Goal: Information Seeking & Learning: Check status

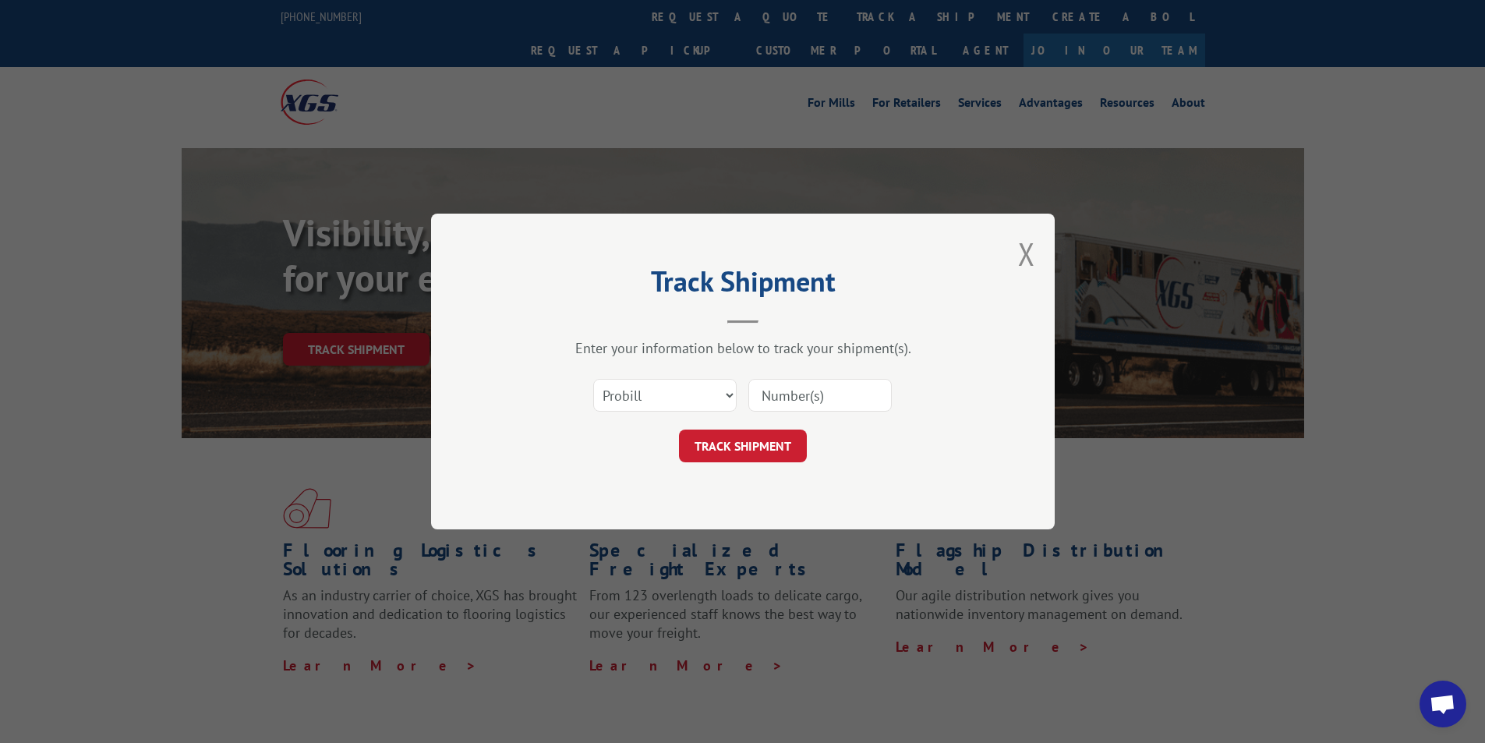
click at [663, 414] on div "Select category... Probill BOL PO" at bounding box center [743, 394] width 468 height 51
click at [663, 408] on select "Select category... Probill BOL PO" at bounding box center [664, 395] width 143 height 33
select select "bol"
click at [593, 379] on select "Select category... Probill BOL PO" at bounding box center [664, 395] width 143 height 33
click at [797, 394] on input at bounding box center [819, 395] width 143 height 33
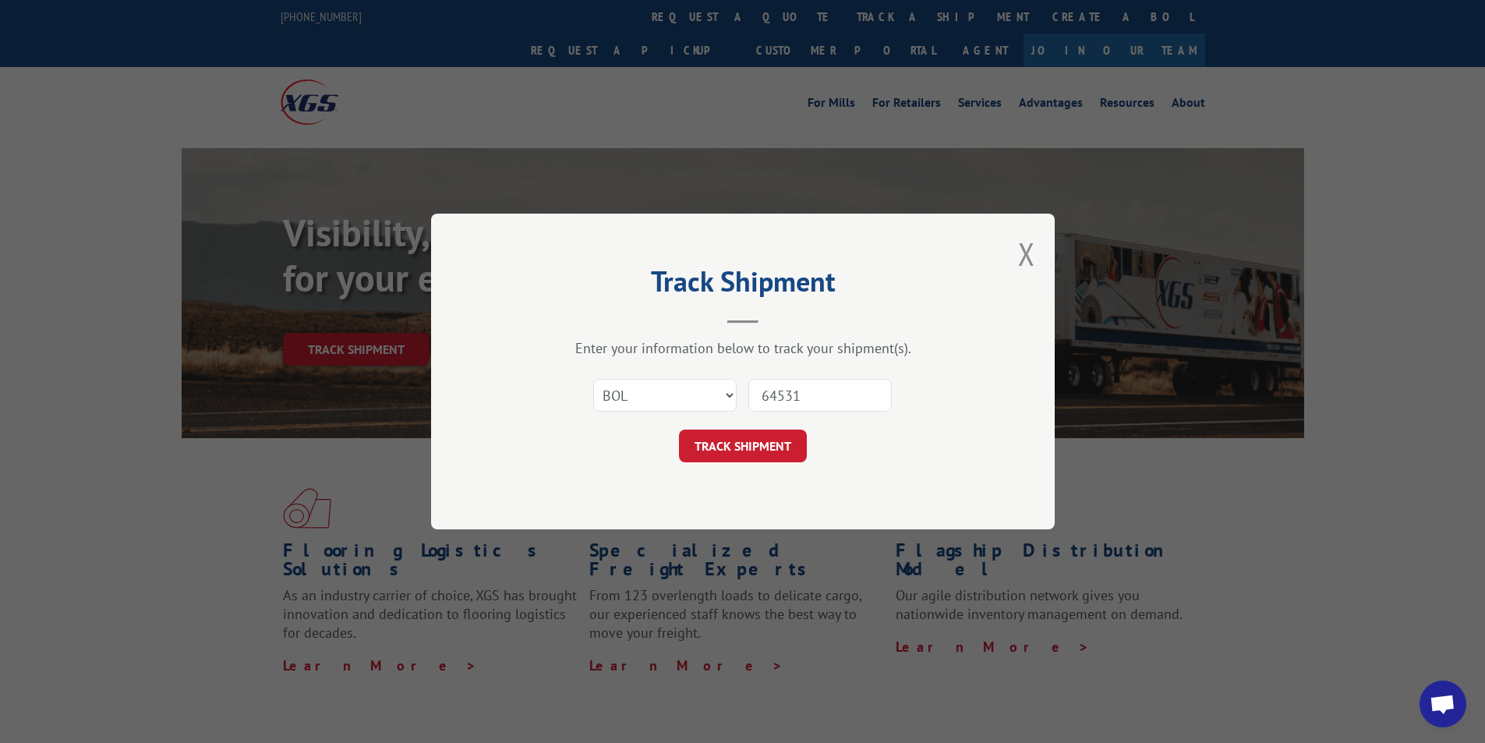
type input "645317"
click button "TRACK SHIPMENT" at bounding box center [743, 445] width 128 height 33
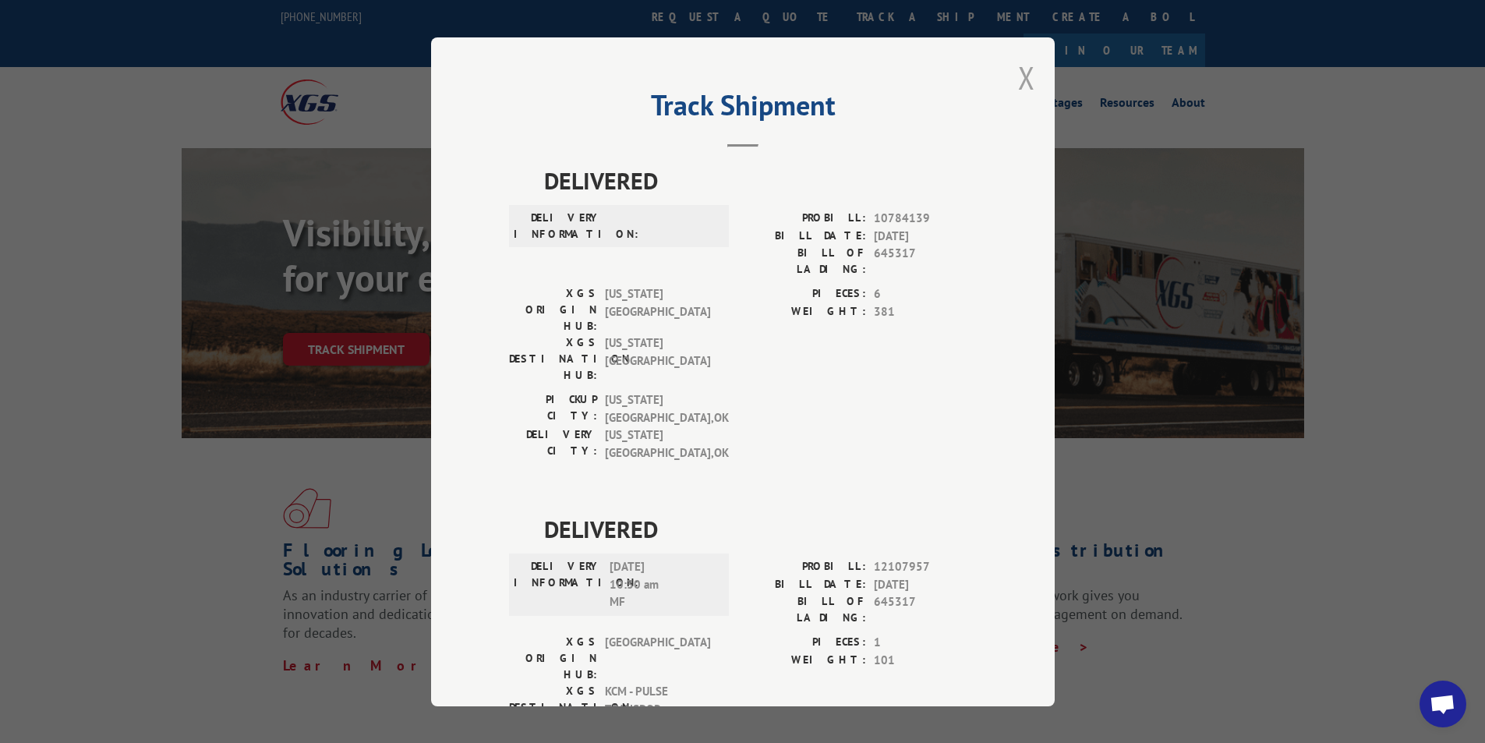
click at [1018, 80] on button "Close modal" at bounding box center [1026, 77] width 17 height 41
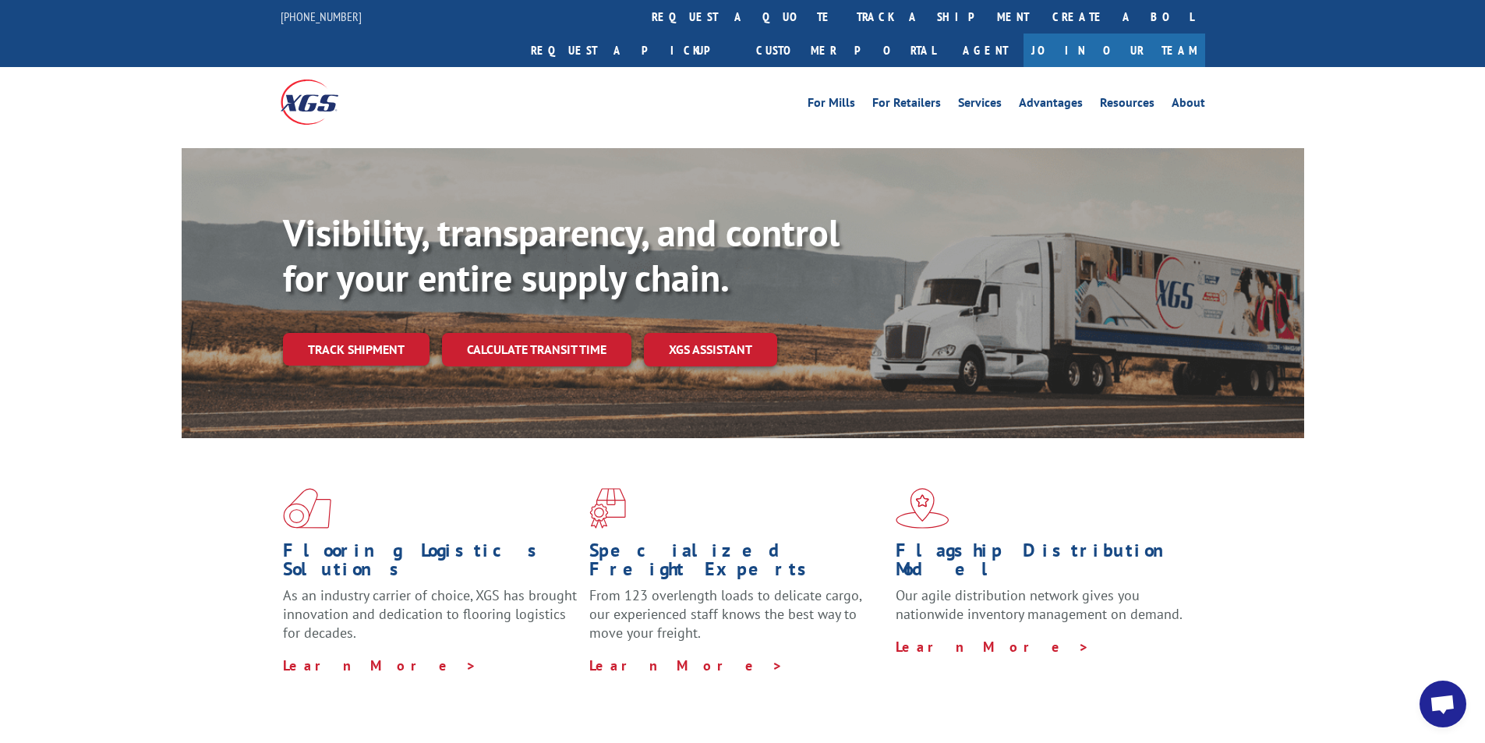
click at [845, 23] on link "track a shipment" at bounding box center [943, 17] width 196 height 34
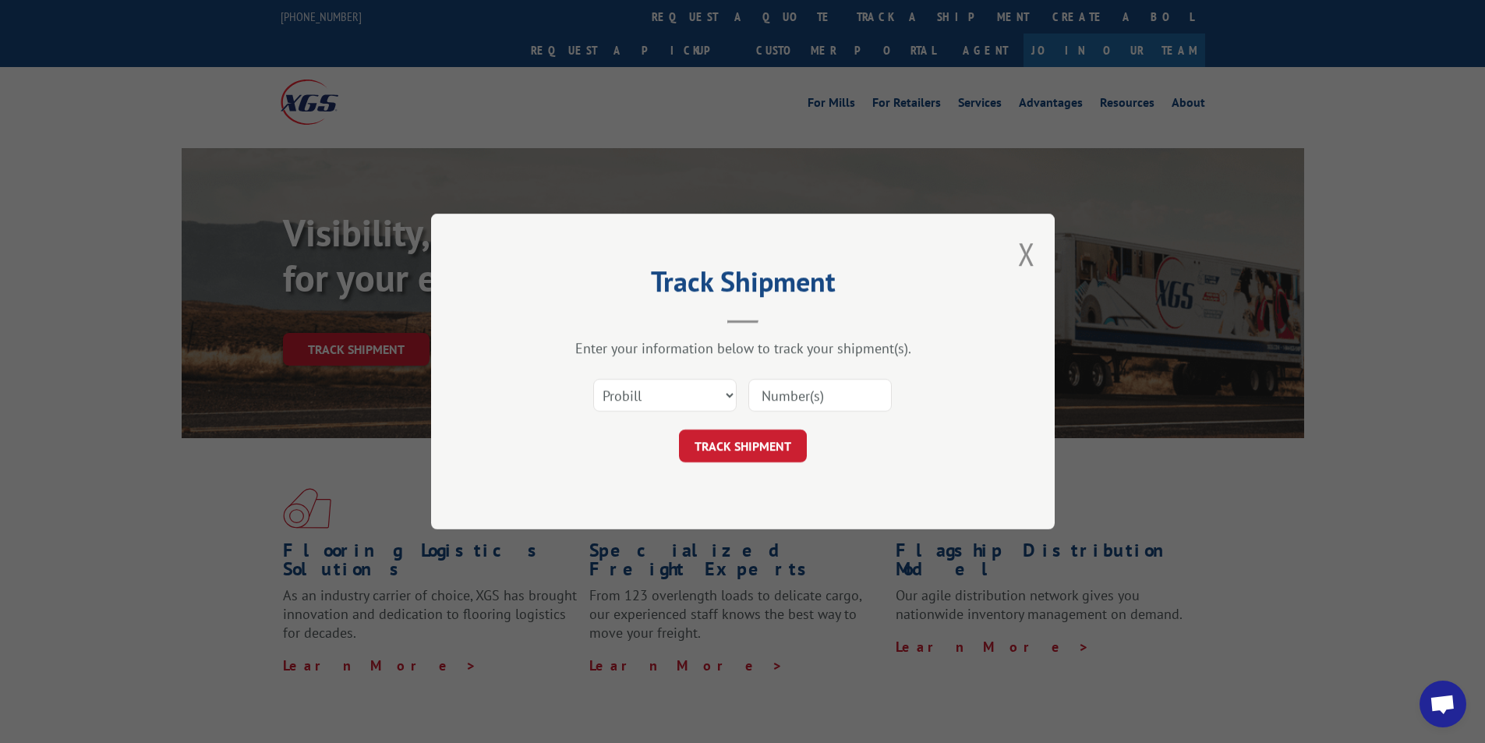
drag, startPoint x: 674, startPoint y: 381, endPoint x: 669, endPoint y: 391, distance: 11.2
click at [669, 391] on div "Select category... Probill BOL PO" at bounding box center [665, 395] width 142 height 36
click at [669, 394] on select "Select category... Probill BOL PO" at bounding box center [664, 395] width 143 height 33
select select "bol"
click at [593, 379] on select "Select category... Probill BOL PO" at bounding box center [664, 395] width 143 height 33
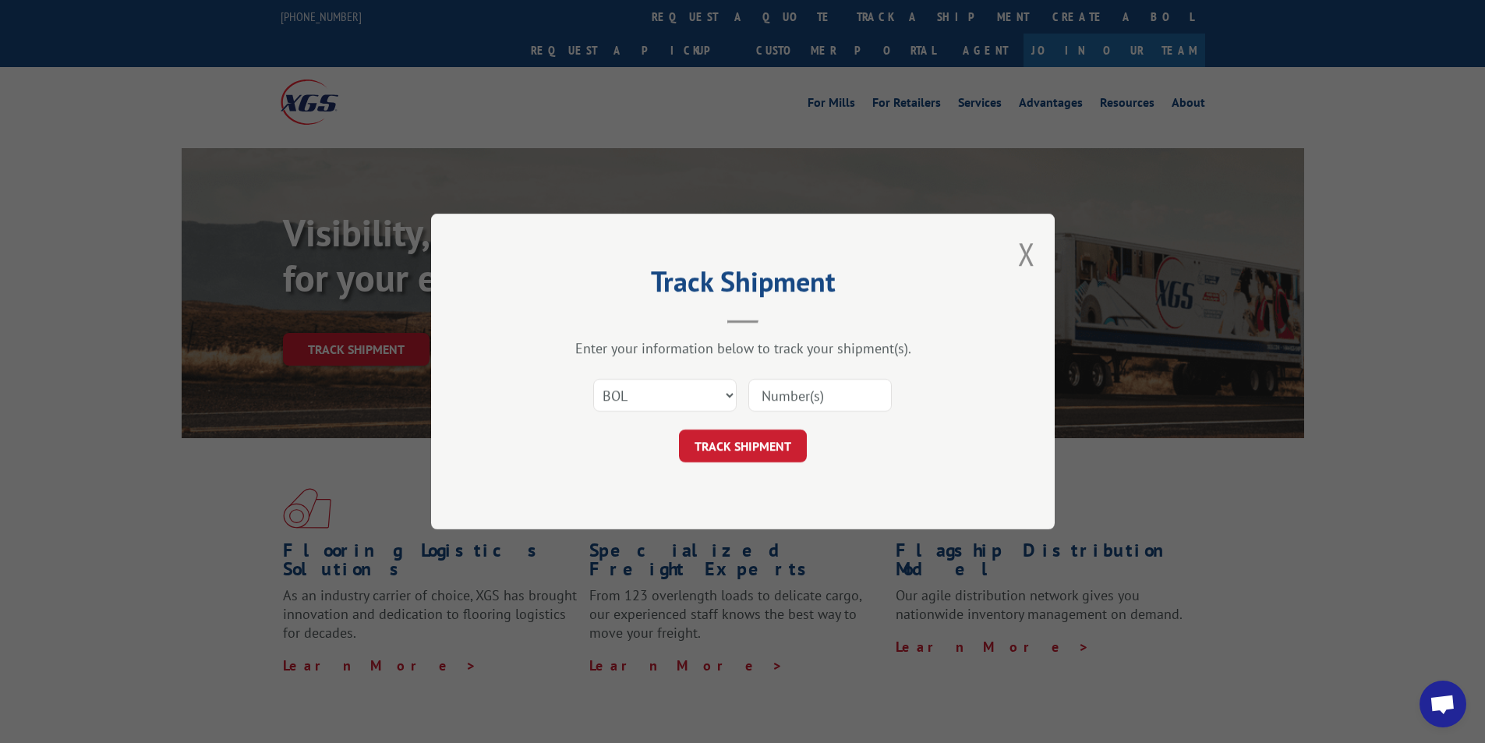
click at [772, 397] on input at bounding box center [819, 395] width 143 height 33
type input "50865132"
click button "TRACK SHIPMENT" at bounding box center [743, 445] width 128 height 33
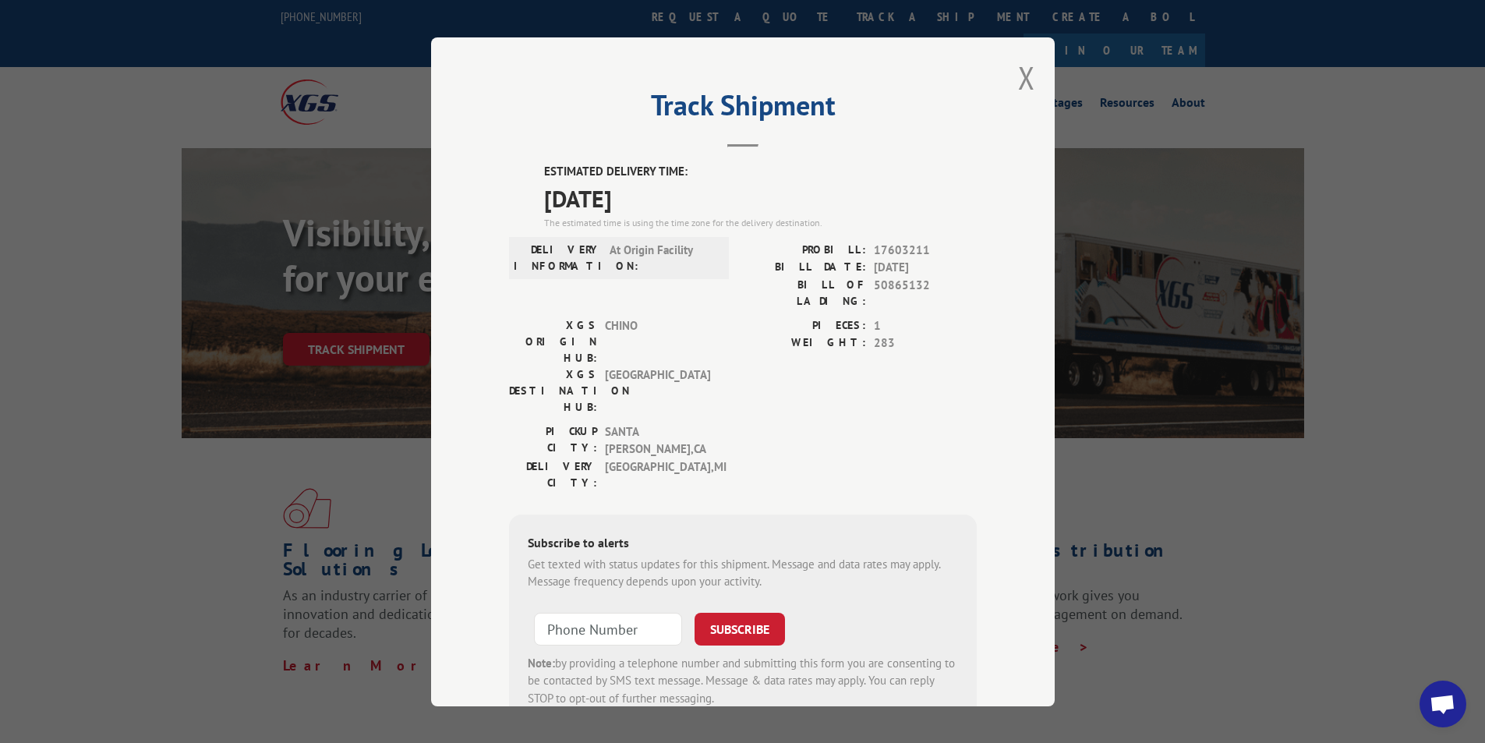
click at [1018, 87] on button "Close modal" at bounding box center [1026, 77] width 17 height 41
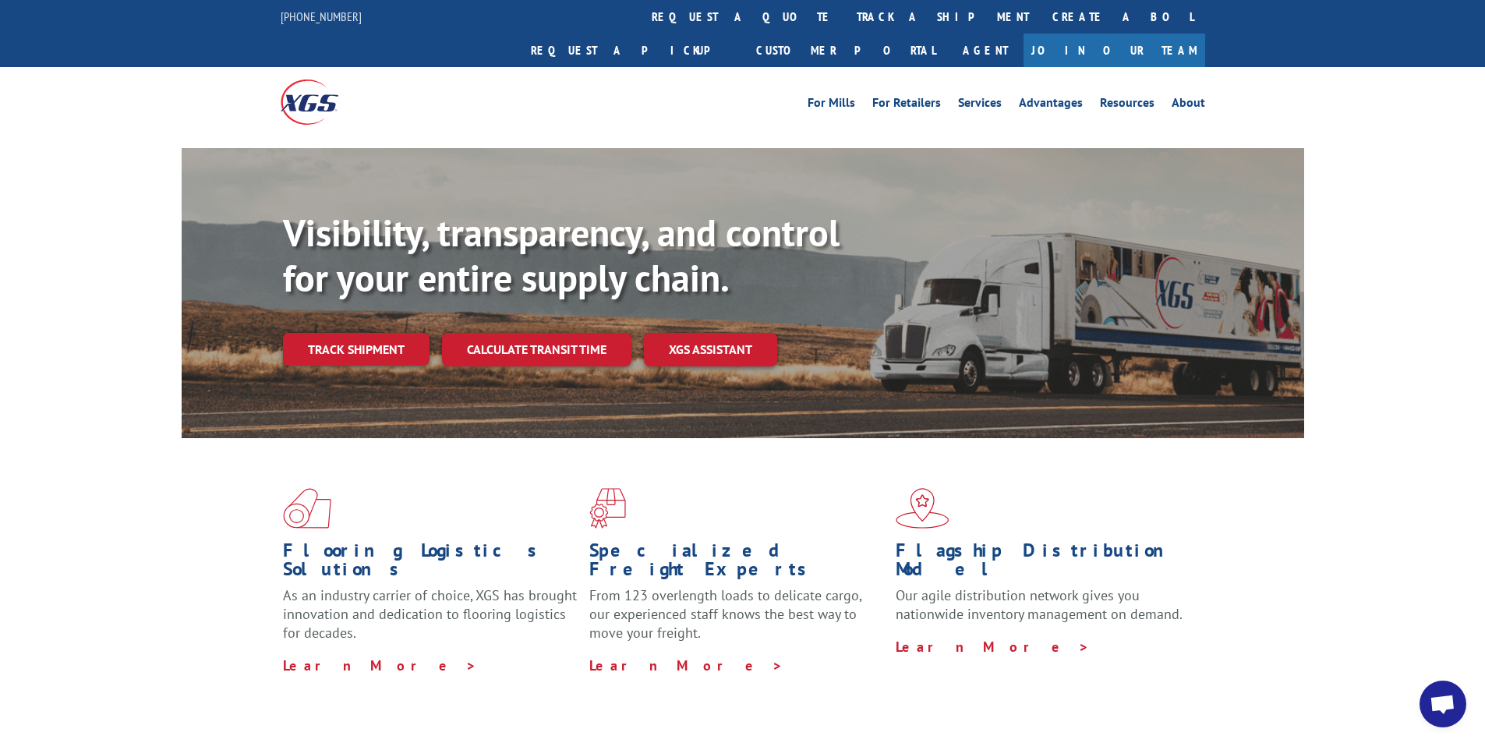
click at [845, 18] on link "track a shipment" at bounding box center [943, 17] width 196 height 34
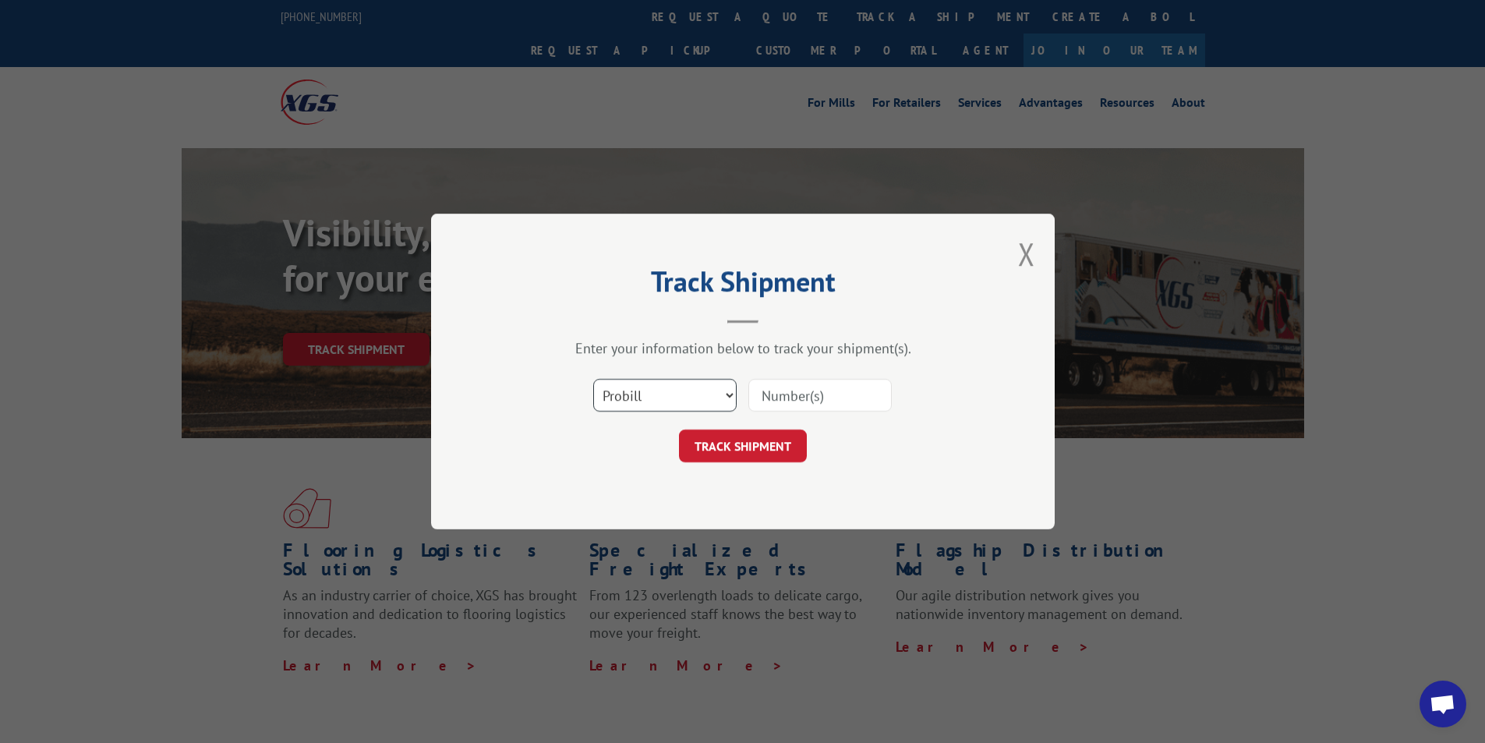
click at [660, 388] on select "Select category... Probill BOL PO" at bounding box center [664, 395] width 143 height 33
select select "bol"
click at [593, 379] on select "Select category... Probill BOL PO" at bounding box center [664, 395] width 143 height 33
click at [777, 398] on input at bounding box center [819, 395] width 143 height 33
type input "15172744"
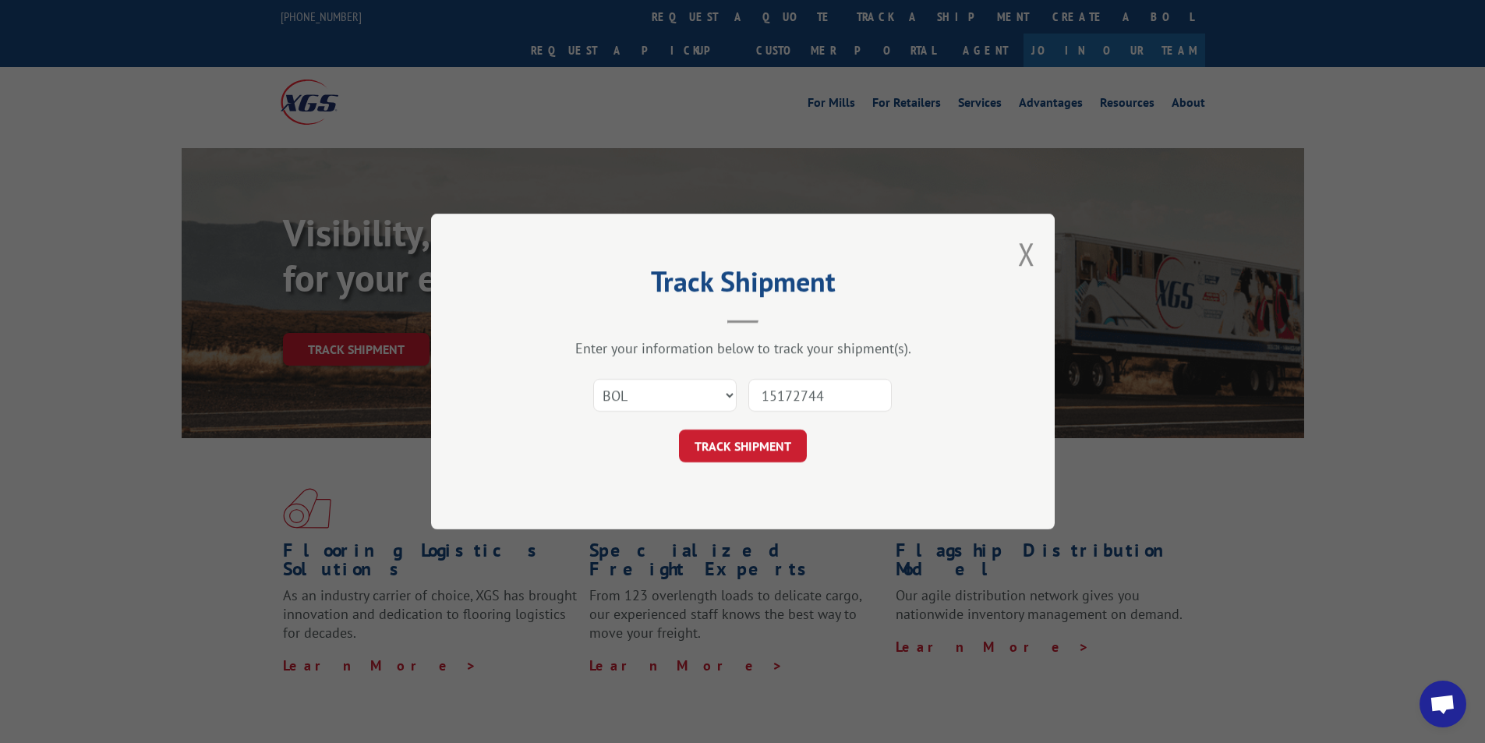
click button "TRACK SHIPMENT" at bounding box center [743, 445] width 128 height 33
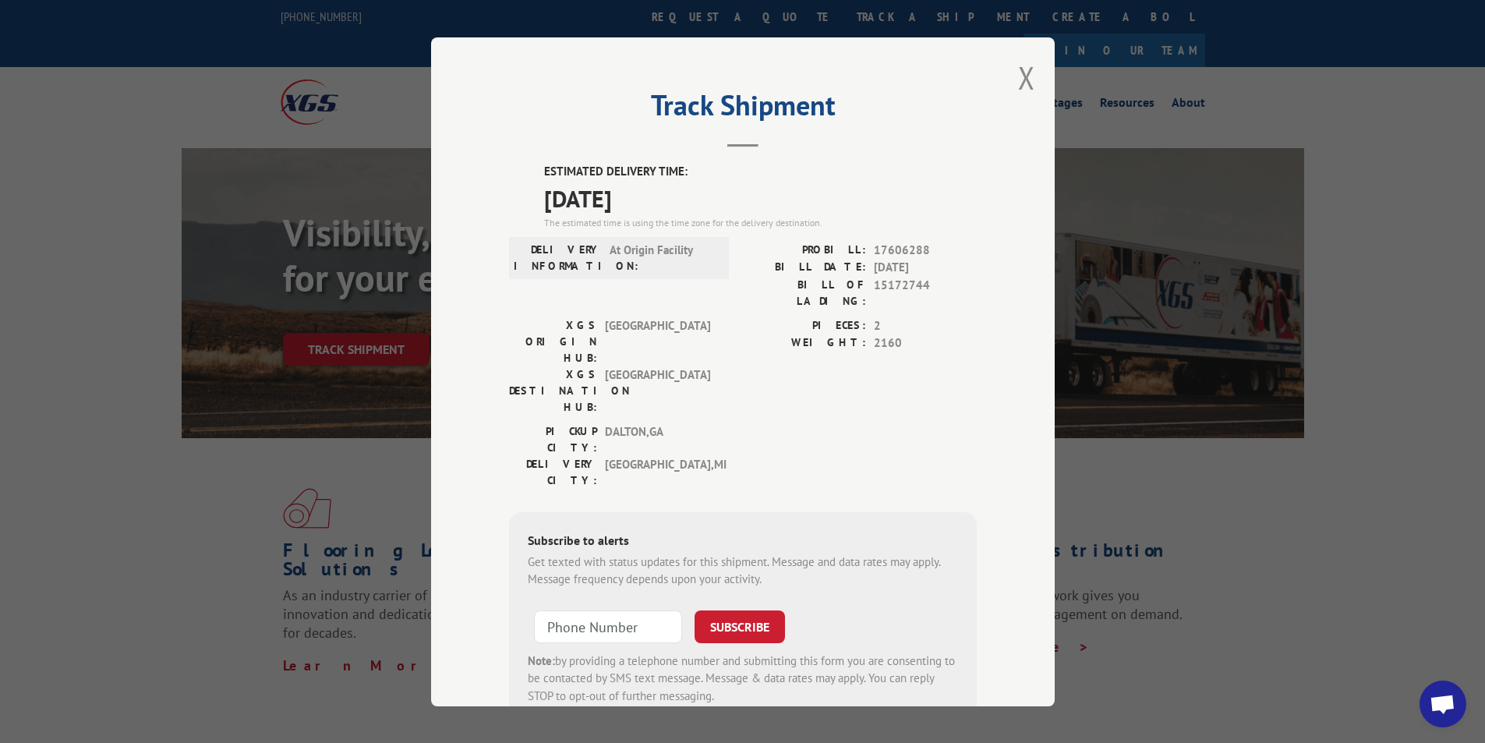
click at [1044, 66] on div "Track Shipment ESTIMATED DELIVERY TIME: [DATE] The estimated time is using the …" at bounding box center [743, 371] width 624 height 669
click at [1026, 78] on button "Close modal" at bounding box center [1026, 77] width 17 height 41
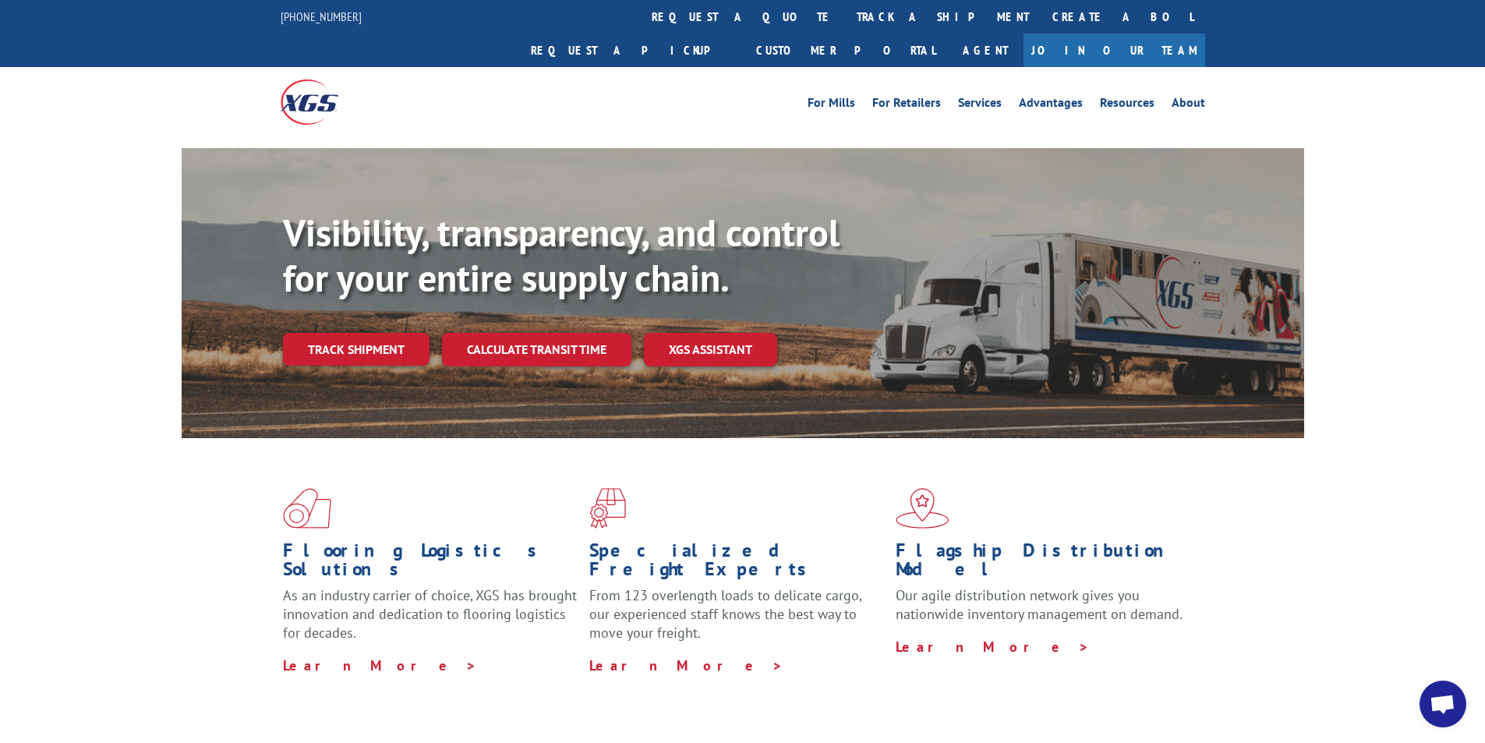
click at [845, 25] on link "track a shipment" at bounding box center [943, 17] width 196 height 34
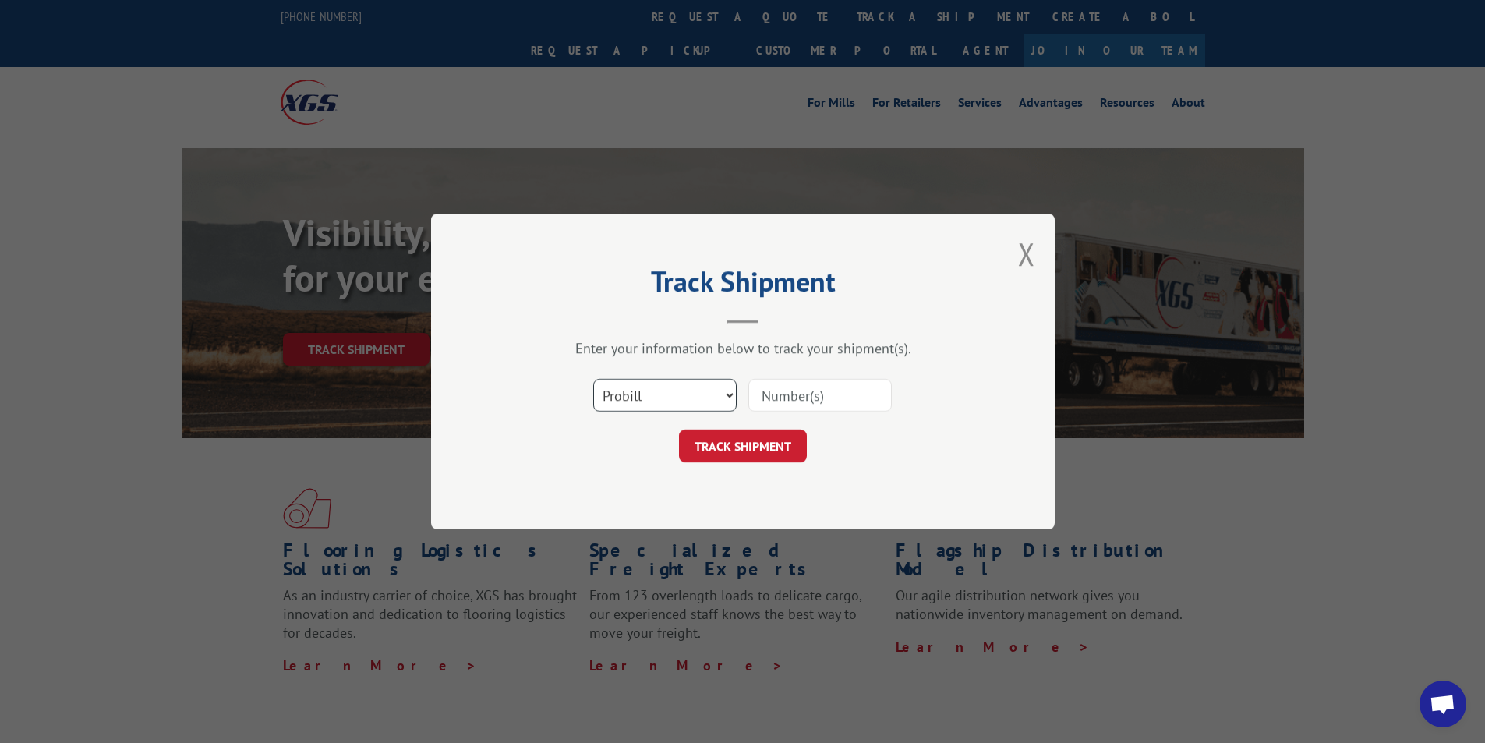
click at [648, 394] on select "Select category... Probill BOL PO" at bounding box center [664, 395] width 143 height 33
select select "bol"
click at [593, 379] on select "Select category... Probill BOL PO" at bounding box center [664, 395] width 143 height 33
click at [783, 391] on input at bounding box center [819, 395] width 143 height 33
type input "15172727"
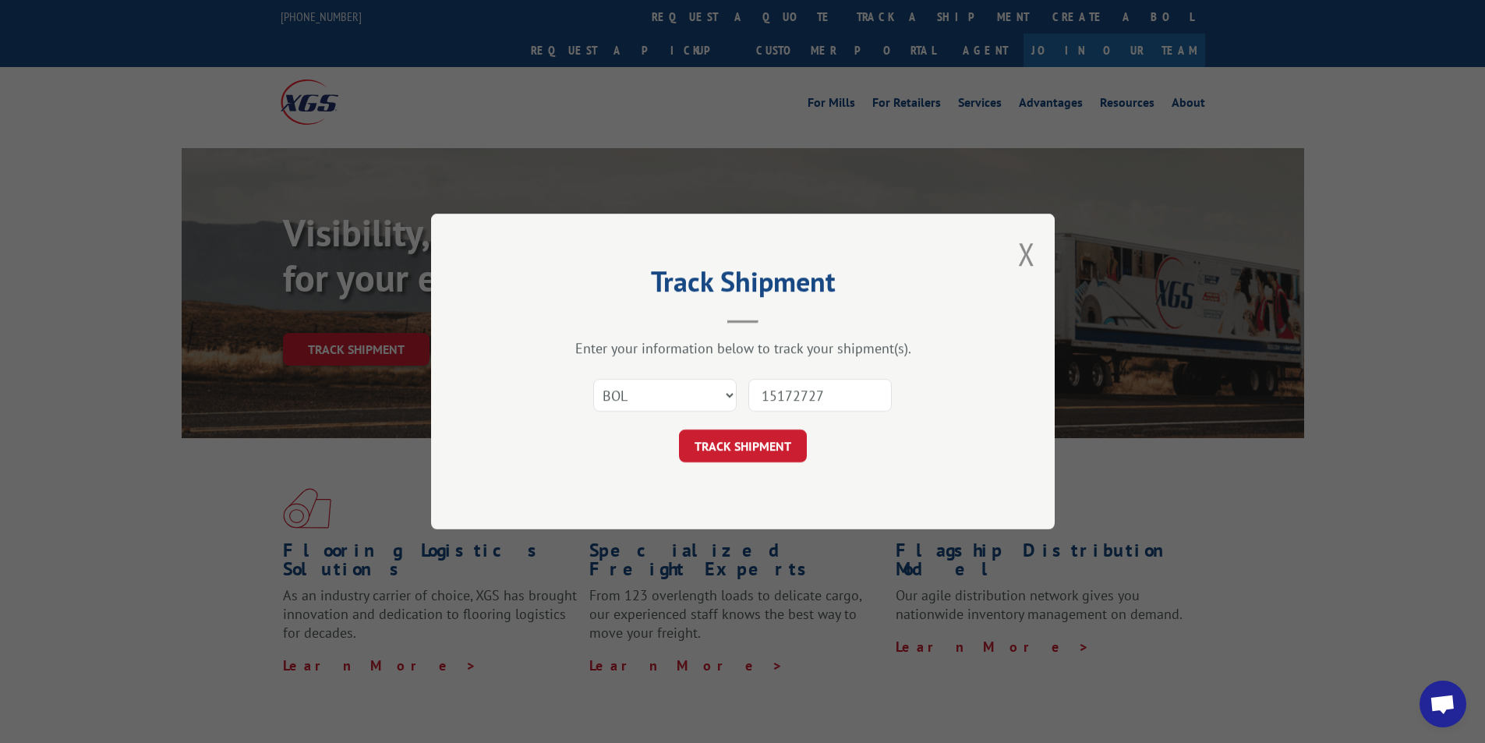
click button "TRACK SHIPMENT" at bounding box center [743, 445] width 128 height 33
